Goal: Navigation & Orientation: Go to known website

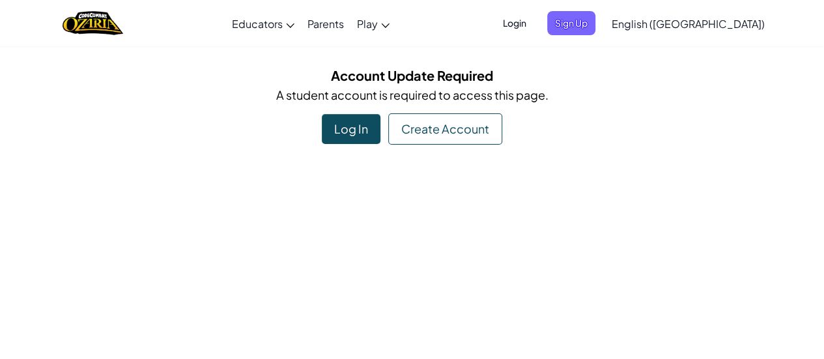
click at [534, 18] on span "Login" at bounding box center [514, 23] width 39 height 24
